Goal: Information Seeking & Learning: Learn about a topic

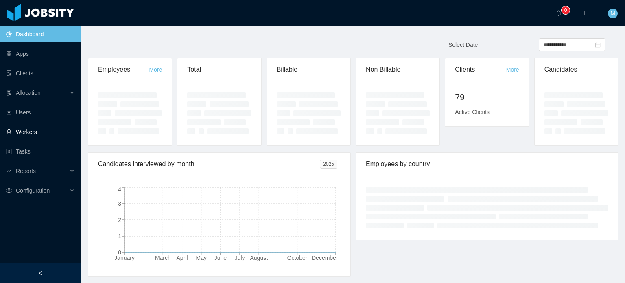
click at [50, 133] on link "Workers" at bounding box center [40, 132] width 69 height 16
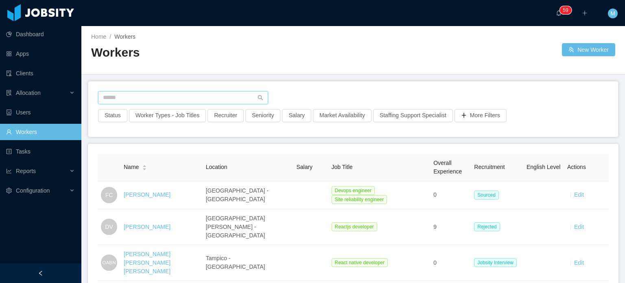
click at [177, 95] on input "text" at bounding box center [183, 97] width 170 height 13
paste input "**********"
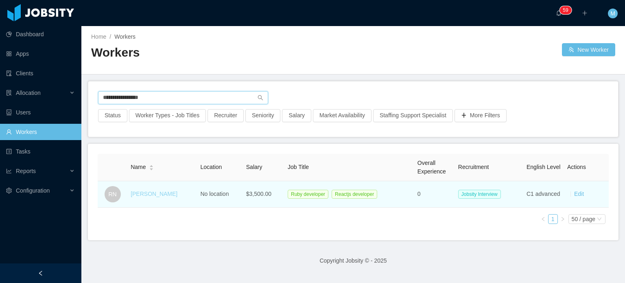
type input "**********"
click at [170, 191] on link "[PERSON_NAME]" at bounding box center [154, 193] width 47 height 7
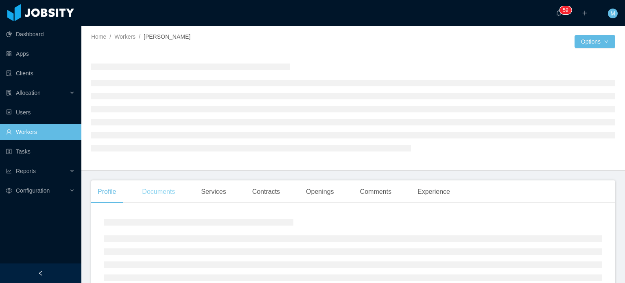
click at [179, 195] on div "Documents" at bounding box center [159, 191] width 46 height 23
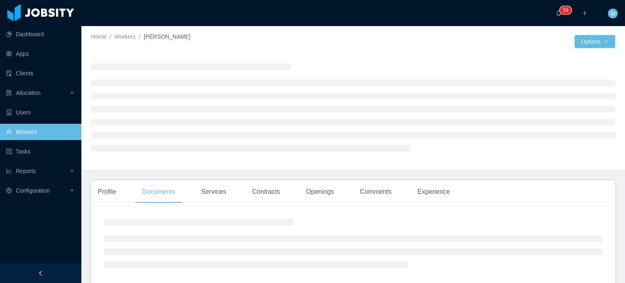
scroll to position [41, 0]
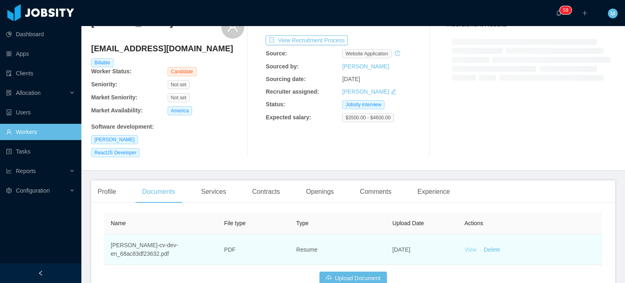
click at [465, 250] on link "View" at bounding box center [471, 249] width 12 height 7
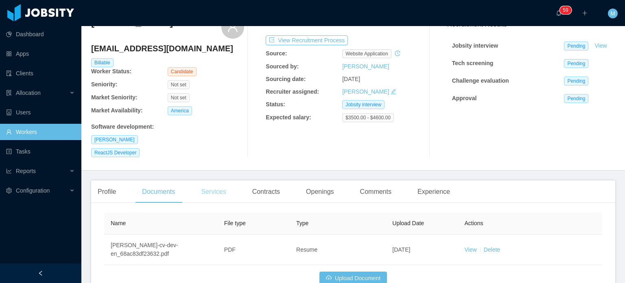
scroll to position [0, 0]
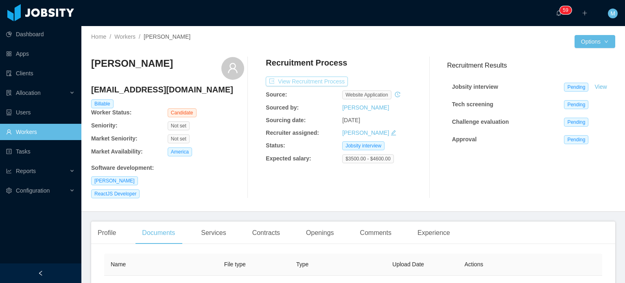
click at [283, 84] on button "View Recruitment Process" at bounding box center [307, 82] width 82 height 10
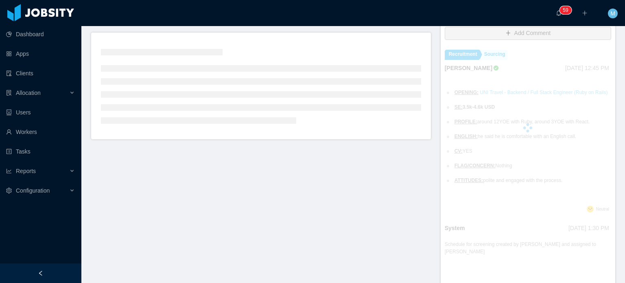
scroll to position [203, 0]
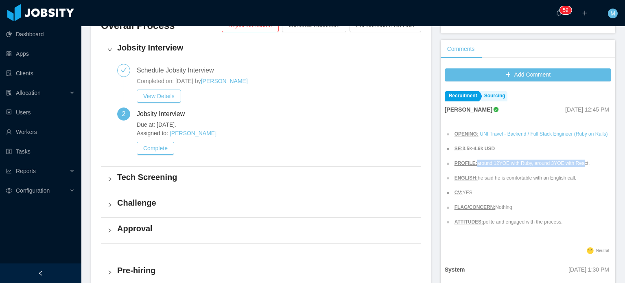
drag, startPoint x: 472, startPoint y: 167, endPoint x: 575, endPoint y: 166, distance: 103.8
click at [575, 166] on li "PROFILE: around 12YOE with Ruby, around 3YOE with React." at bounding box center [531, 163] width 156 height 7
drag, startPoint x: 474, startPoint y: 182, endPoint x: 542, endPoint y: 183, distance: 68.0
click at [542, 183] on ul "OPENING: UNI Travel - Backend / Full Stack Engineer (Ruby on Rails) SE: 3.5k-4.…" at bounding box center [527, 178] width 164 height 110
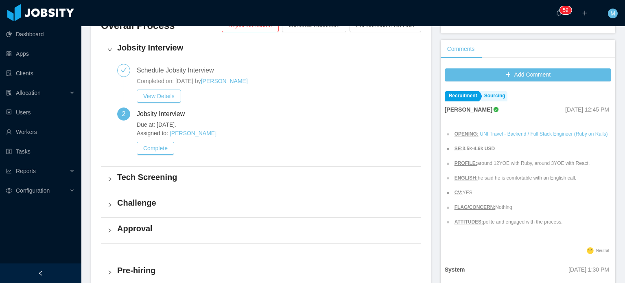
click at [542, 183] on ul "OPENING: UNI Travel - Backend / Full Stack Engineer (Ruby on Rails) SE: 3.5k-4.…" at bounding box center [527, 178] width 164 height 110
drag, startPoint x: 503, startPoint y: 177, endPoint x: 529, endPoint y: 179, distance: 26.1
click at [529, 179] on li "ENGLISH: he said he is comfortable with an English call." at bounding box center [531, 177] width 156 height 7
click at [538, 179] on li "ENGLISH: he said he is comfortable with an English call." at bounding box center [531, 177] width 156 height 7
drag, startPoint x: 469, startPoint y: 215, endPoint x: 507, endPoint y: 214, distance: 37.9
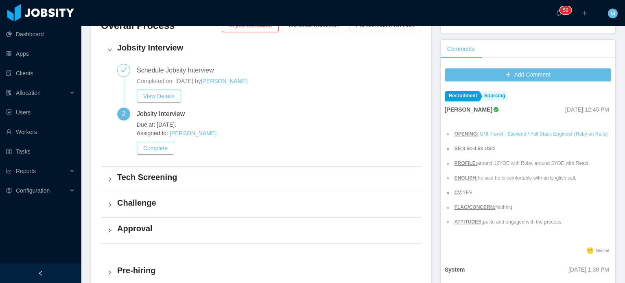
click at [477, 214] on ul "OPENING: UNI Travel - Backend / Full Stack Engineer (Ruby on Rails) SE: 3.5k-4.…" at bounding box center [527, 178] width 164 height 110
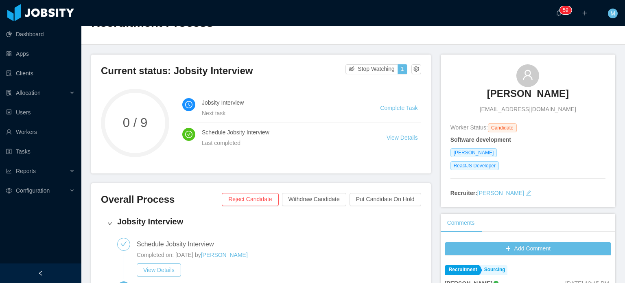
scroll to position [0, 0]
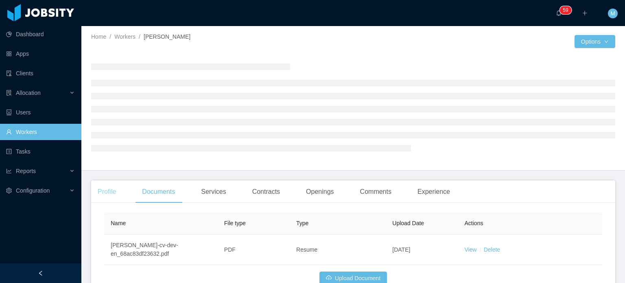
click at [114, 193] on div "Profile" at bounding box center [106, 191] width 31 height 23
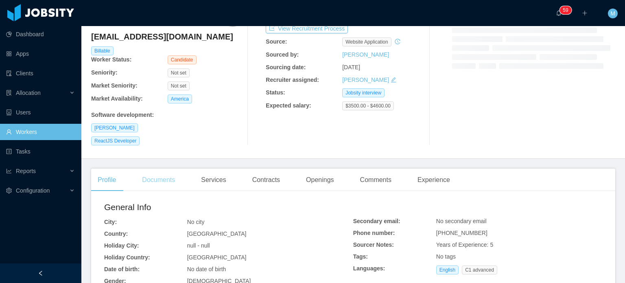
scroll to position [221, 0]
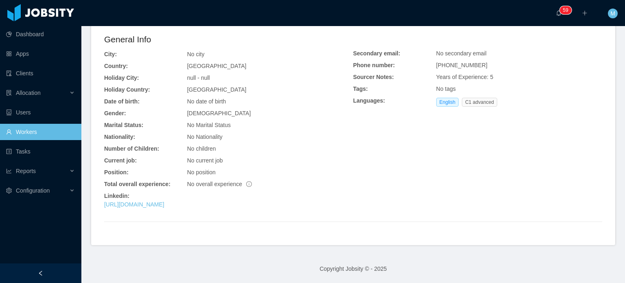
click at [175, 199] on div "Linkedin:" at bounding box center [228, 196] width 249 height 9
click at [164, 205] on link "[URL][DOMAIN_NAME]" at bounding box center [134, 204] width 60 height 7
